Goal: Task Accomplishment & Management: Manage account settings

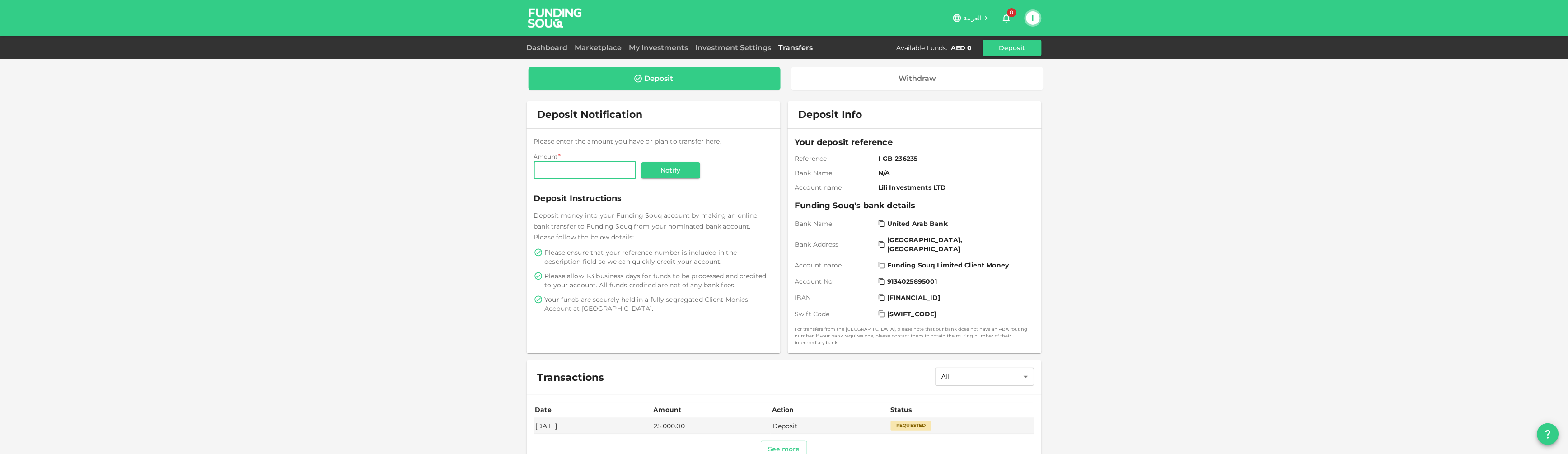
click at [1034, 28] on div "العربية 0 I" at bounding box center [784, 18] width 515 height 37
click at [1026, 21] on div "I" at bounding box center [1033, 18] width 17 height 17
click at [1030, 23] on button "I" at bounding box center [1033, 18] width 14 height 14
click at [1014, 84] on li "Sign Out" at bounding box center [997, 88] width 83 height 15
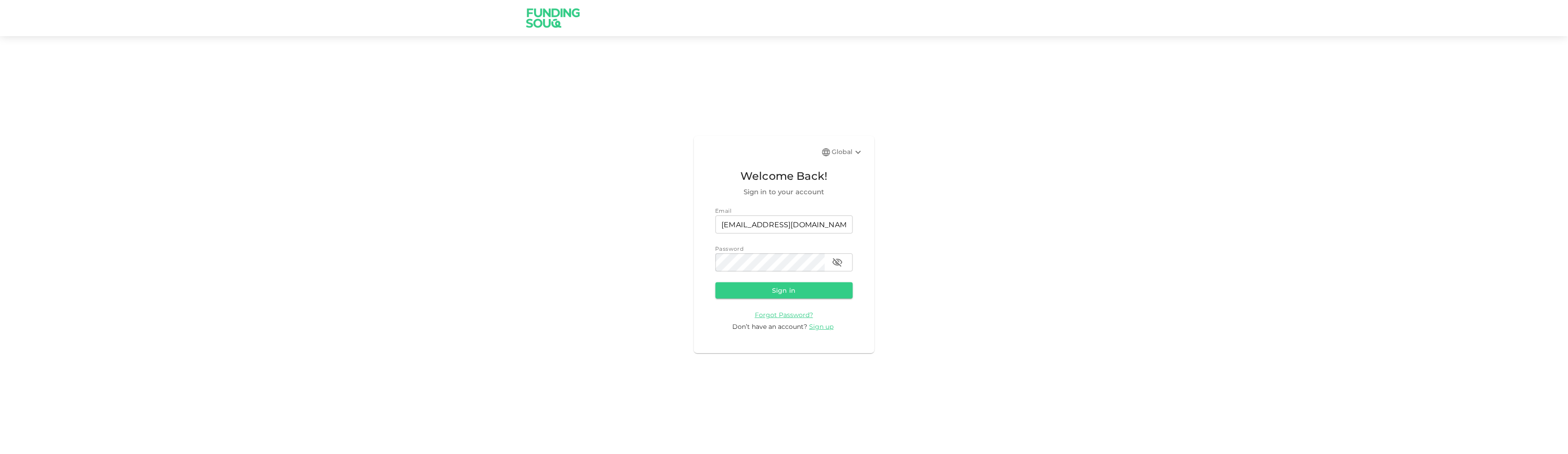
click at [806, 299] on form "Email email [EMAIL_ADDRESS][DOMAIN_NAME] email Password password password Sign …" at bounding box center [783, 268] width 137 height 125
click at [804, 298] on button "Sign in" at bounding box center [783, 290] width 137 height 16
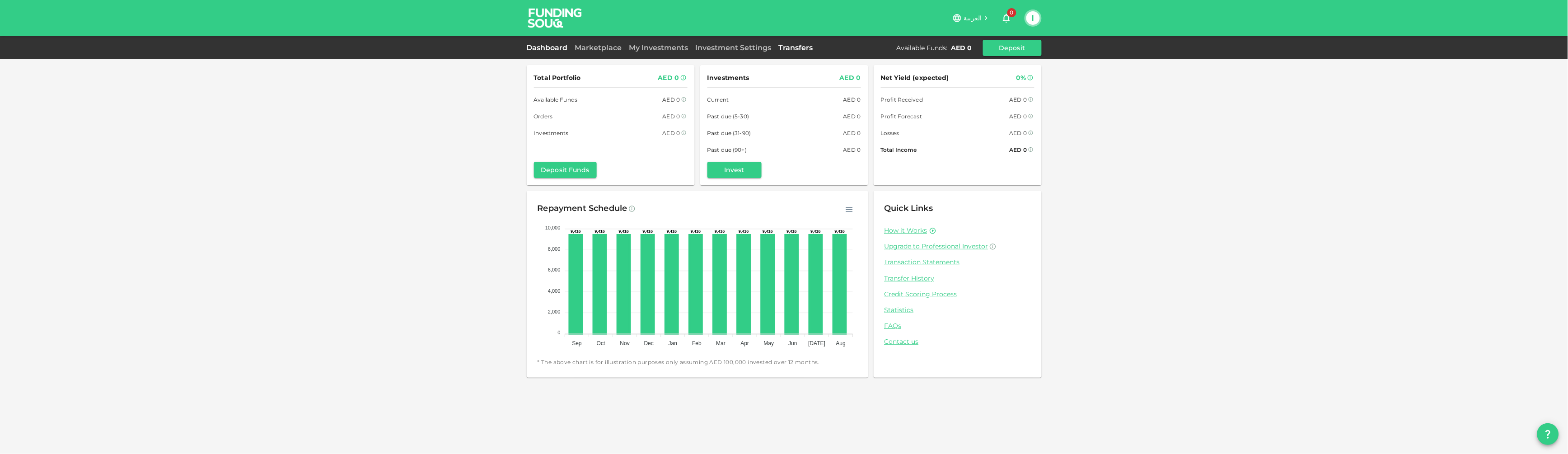
click at [787, 50] on link "Transfers" at bounding box center [796, 47] width 41 height 9
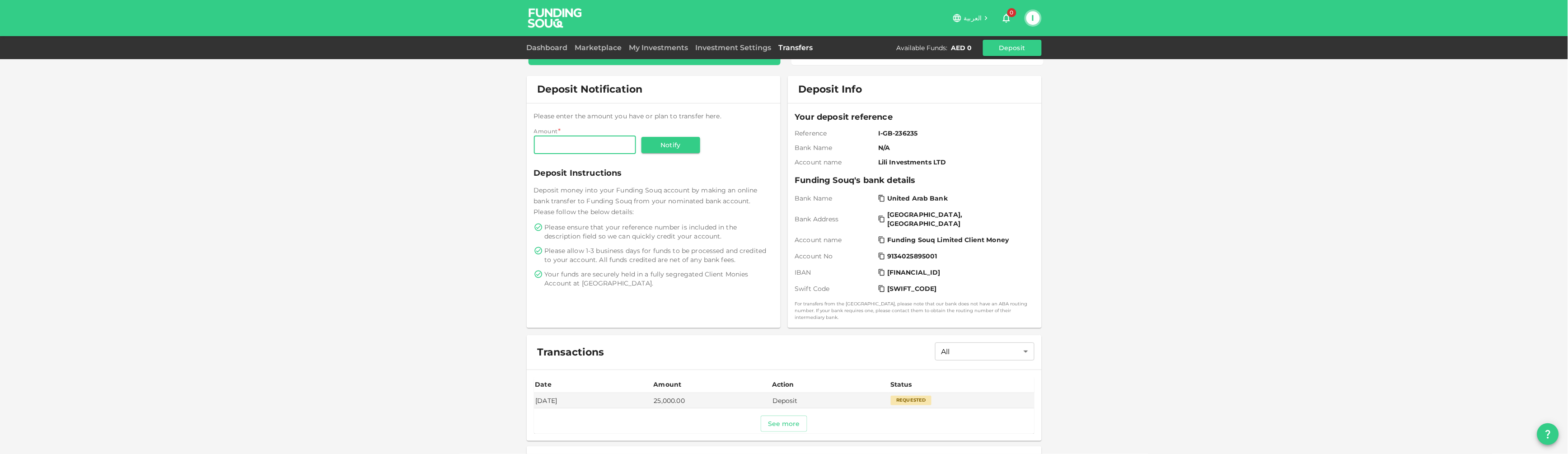
scroll to position [38, 0]
